Goal: Find specific page/section: Find specific page/section

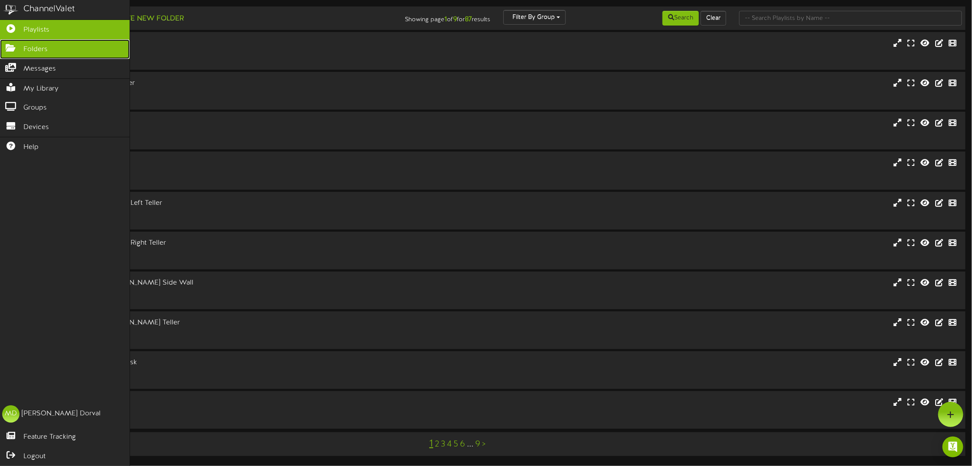
click at [15, 47] on icon at bounding box center [11, 47] width 22 height 7
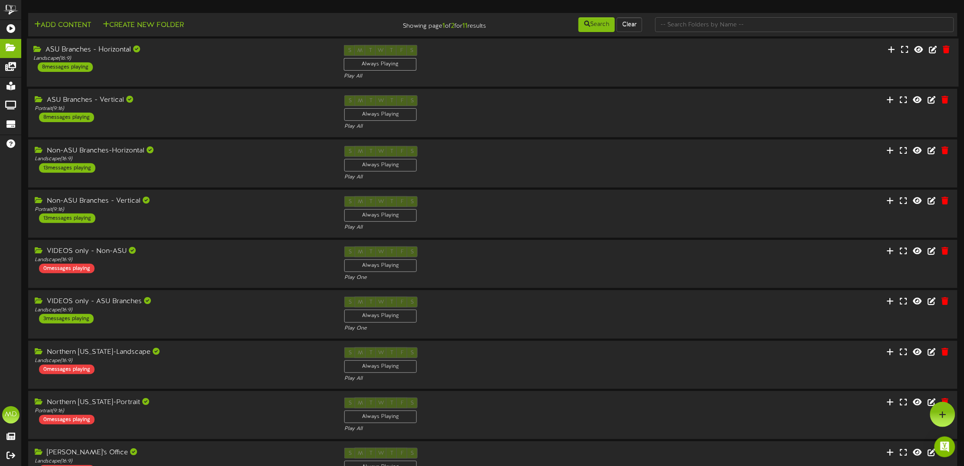
click at [176, 66] on div "ASU Branches - Horizontal Landscape ( 16:9 ) 8 messages playing" at bounding box center [182, 58] width 310 height 27
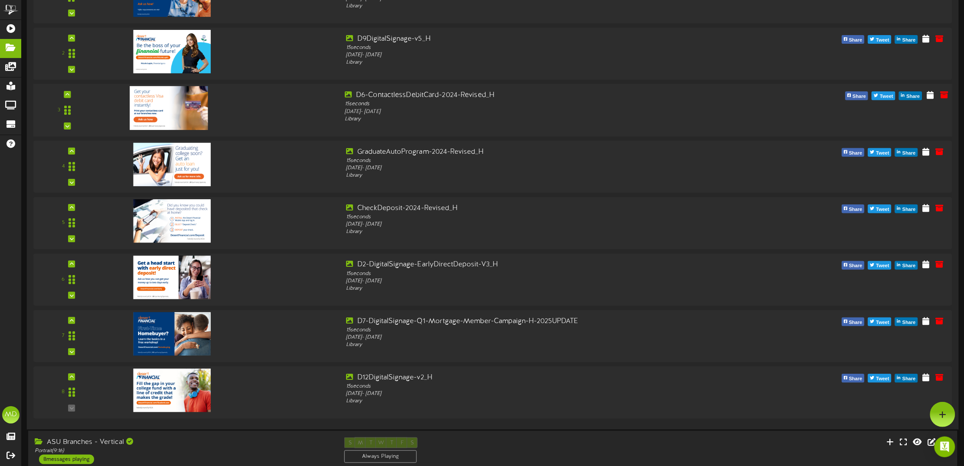
scroll to position [108, 0]
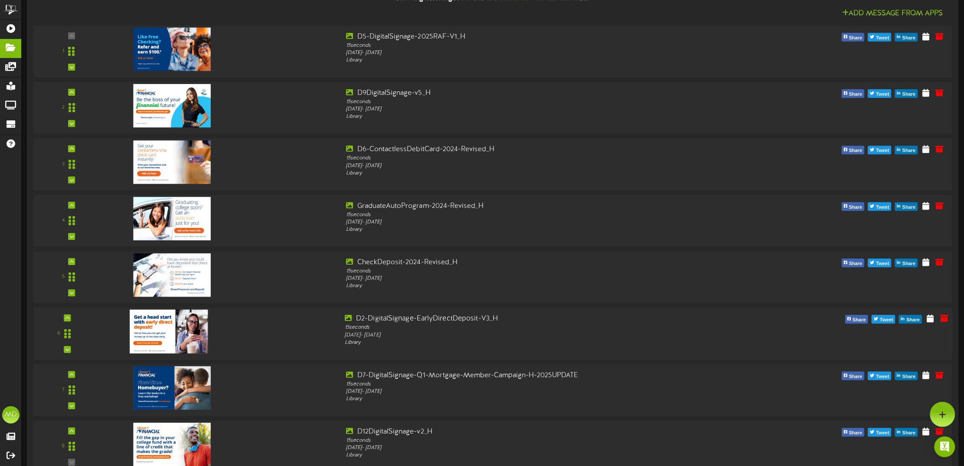
click at [241, 332] on div at bounding box center [222, 329] width 232 height 31
